Goal: Transaction & Acquisition: Subscribe to service/newsletter

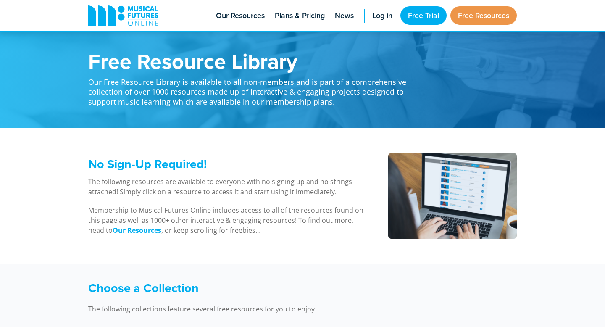
scroll to position [691, 0]
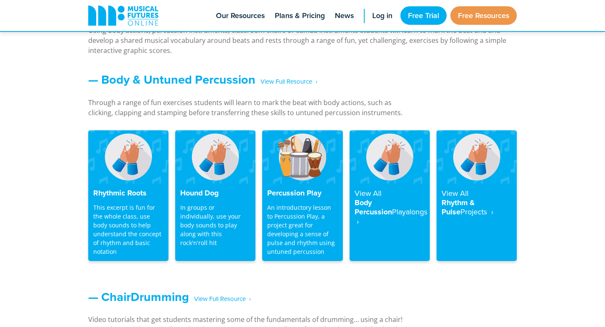
click at [384, 198] on h4 "View All Body Percussion Playalongs ‎ ›" at bounding box center [390, 207] width 70 height 37
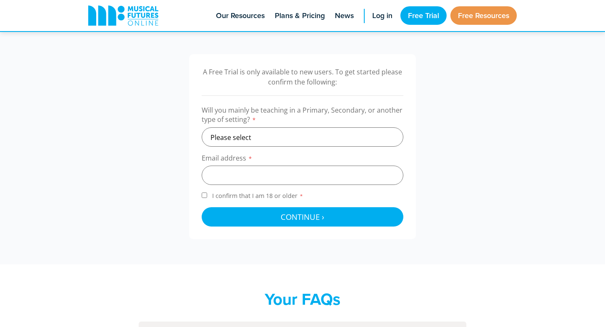
scroll to position [254, 0]
click at [358, 141] on select "Please select Primary Secondary Other" at bounding box center [303, 136] width 202 height 19
select select "primary"
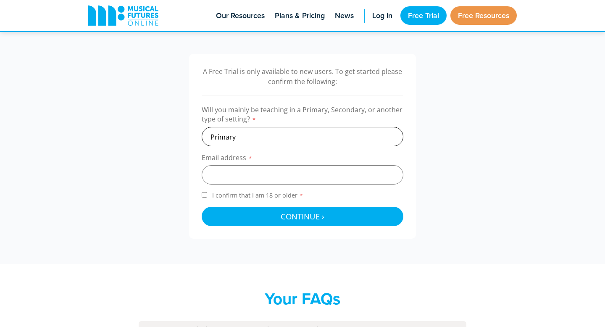
click at [202, 127] on select "Please select Primary Secondary Other" at bounding box center [303, 136] width 202 height 19
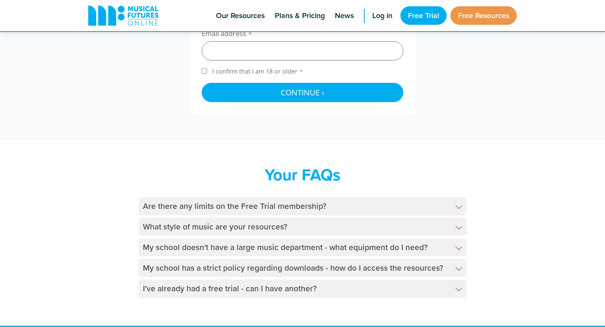
scroll to position [406, 0]
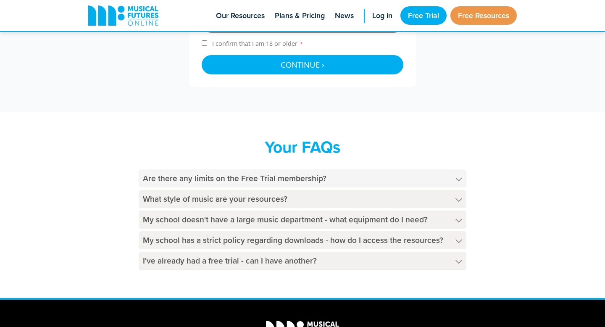
click at [252, 178] on h4 "Are there any limits on the Free Trial membership?" at bounding box center [303, 178] width 328 height 18
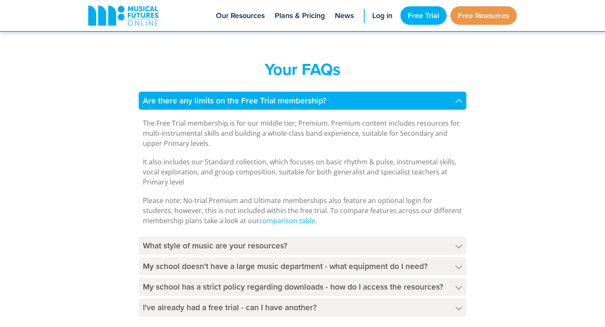
scroll to position [483, 0]
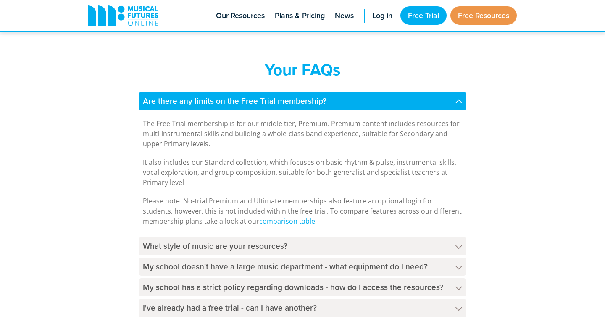
click at [339, 96] on h4 "Are there any limits on the Free Trial membership?" at bounding box center [303, 101] width 328 height 18
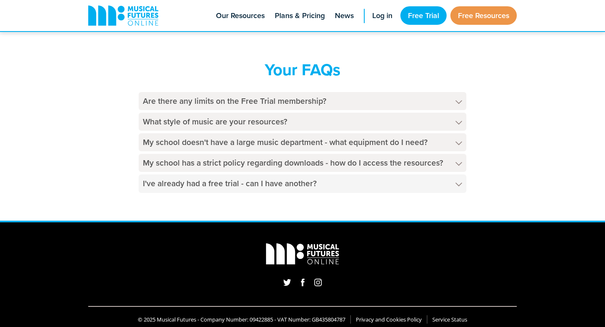
click at [313, 184] on h4 "I've already had a free trial - can I have another?" at bounding box center [303, 183] width 328 height 18
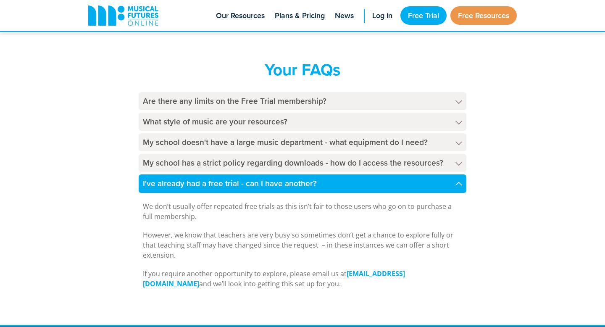
click at [313, 184] on h4 "I've already had a free trial - can I have another?" at bounding box center [303, 183] width 328 height 18
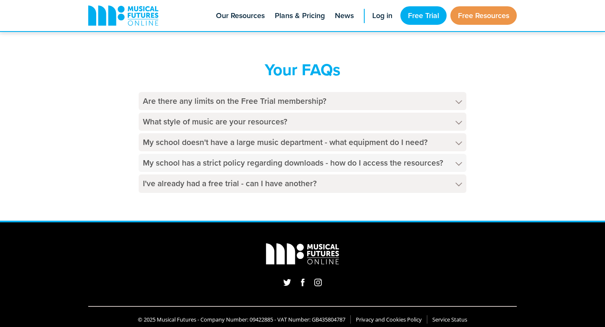
click at [314, 161] on h4 "My school has a strict policy regarding downloads - how do I access the resourc…" at bounding box center [303, 163] width 328 height 18
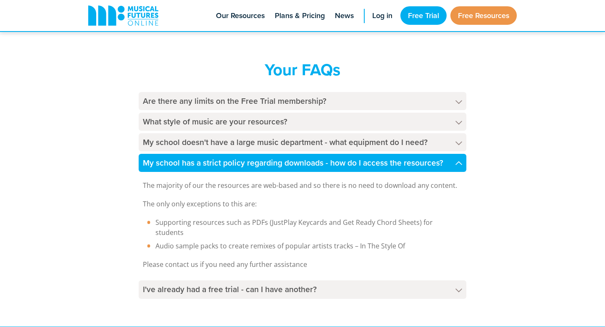
click at [314, 161] on h4 "My school has a strict policy regarding downloads - how do I access the resourc…" at bounding box center [303, 163] width 328 height 18
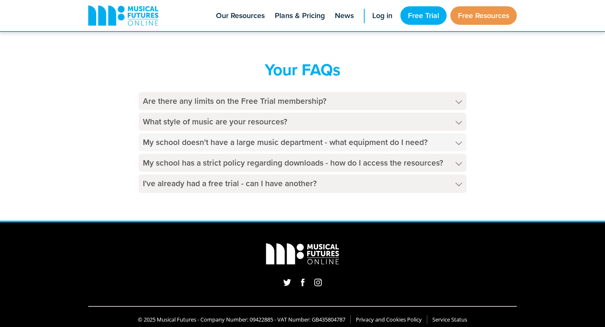
click at [314, 147] on h4 "My school doesn't have a large music department - what equipment do I need?" at bounding box center [303, 142] width 328 height 18
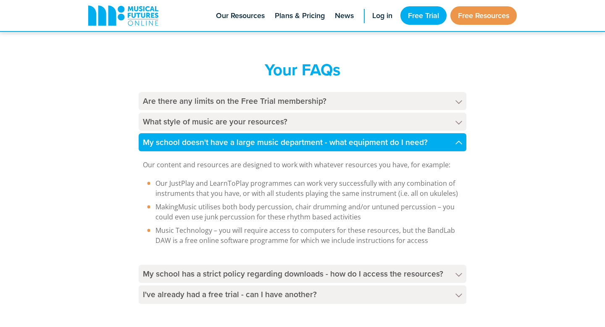
click at [324, 141] on h4 "My school doesn't have a large music department - what equipment do I need?" at bounding box center [303, 142] width 328 height 18
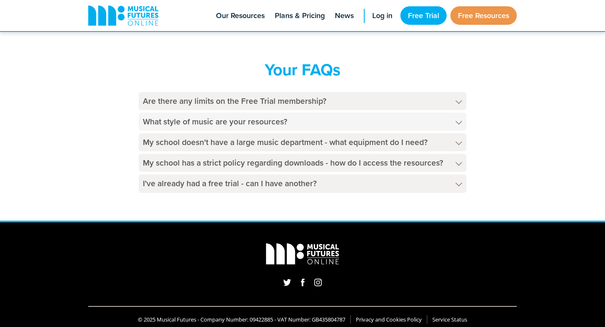
click at [323, 118] on h4 "What style of music are your resources?" at bounding box center [303, 122] width 328 height 18
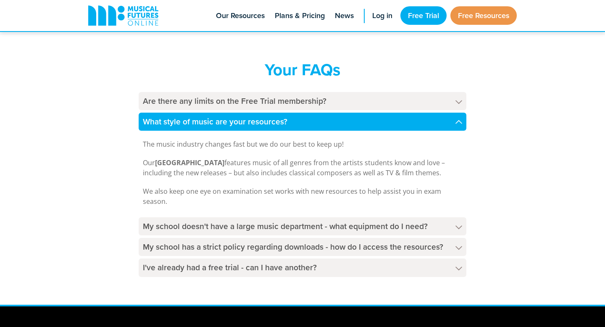
click at [323, 118] on h4 "What style of music are your resources?" at bounding box center [303, 122] width 328 height 18
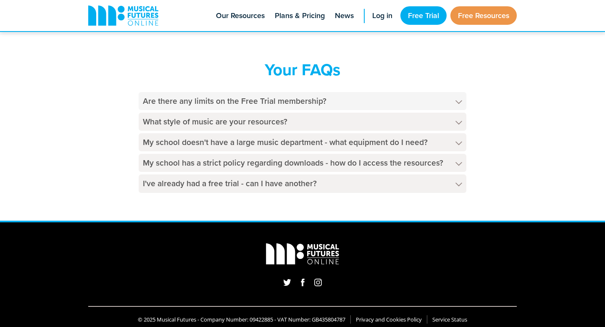
click at [342, 97] on h4 "Are there any limits on the Free Trial membership?" at bounding box center [303, 101] width 328 height 18
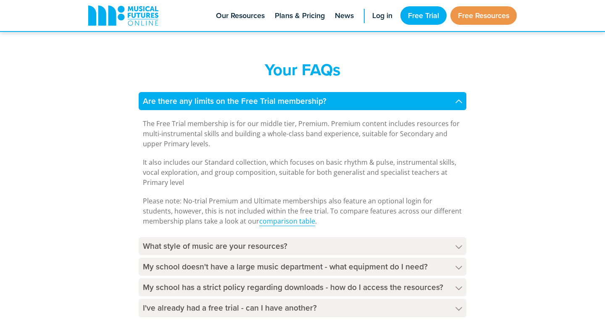
click at [289, 222] on link "comparison table" at bounding box center [287, 221] width 56 height 10
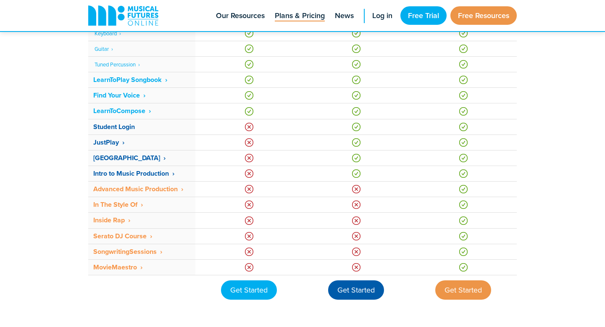
scroll to position [566, 0]
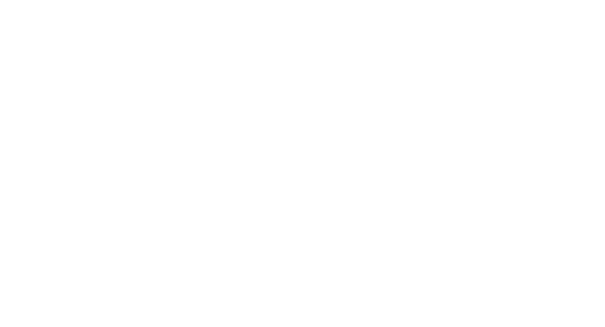
scroll to position [483, 0]
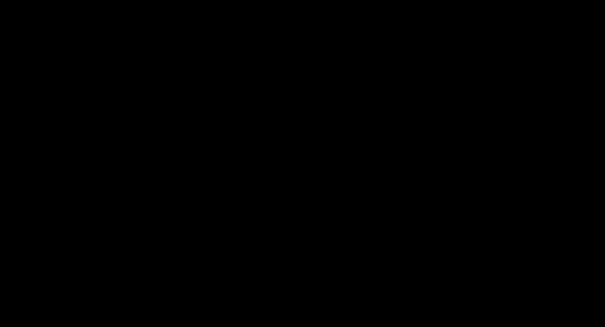
select select "primary"
